Goal: Ask a question

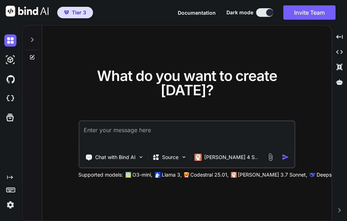
paste textarea ". Identifying ISO Country Codes for UNESCAP Members and Filtering by Region Acc…"
type textarea "x"
type textarea ". Identifying ISO Country Codes for UNESCAP Members and Filtering by Region Acc…"
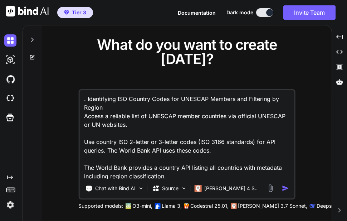
scroll to position [138, 0]
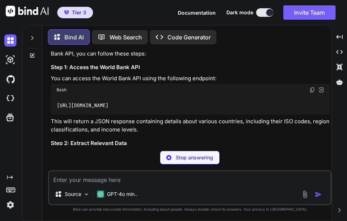
scroll to position [110, 0]
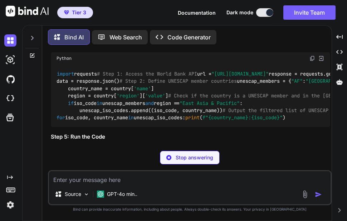
type textarea "x"
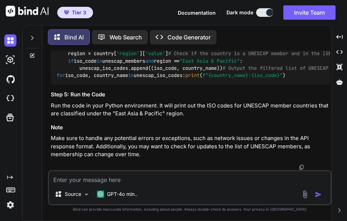
scroll to position [1094, 0]
click at [82, 8] on button "Tier 3" at bounding box center [75, 12] width 36 height 11
click at [340, 37] on icon at bounding box center [340, 37] width 6 height 4
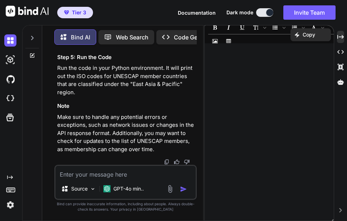
click at [131, 96] on p "Run the code in your Python environment. It will print out the ISO codes for UN…" at bounding box center [126, 80] width 138 height 32
click at [10, 177] on icon at bounding box center [10, 177] width 6 height 4
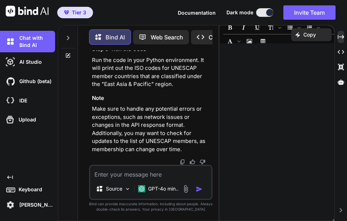
scroll to position [1326, 0]
click at [34, 204] on p "[PERSON_NAME]" at bounding box center [35, 204] width 39 height 7
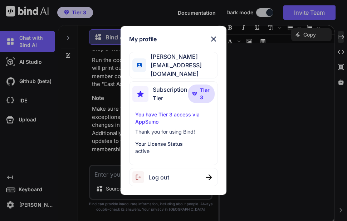
click at [213, 42] on img at bounding box center [214, 39] width 9 height 9
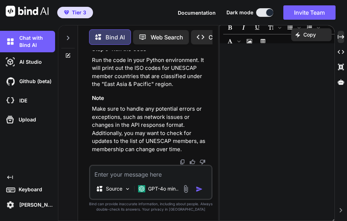
click at [195, 11] on span "Documentation" at bounding box center [197, 13] width 38 height 6
